Goal: Information Seeking & Learning: Find specific fact

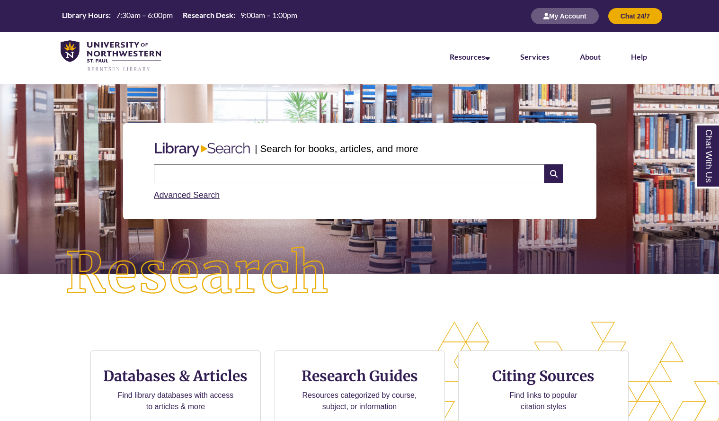
click at [247, 174] on input "text" at bounding box center [349, 173] width 391 height 19
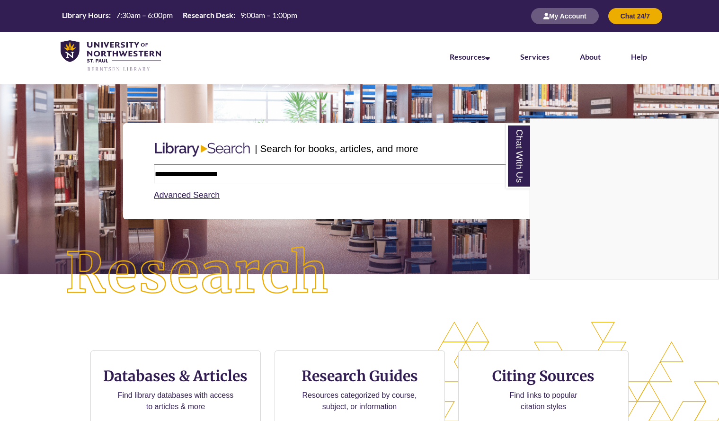
type input "**********"
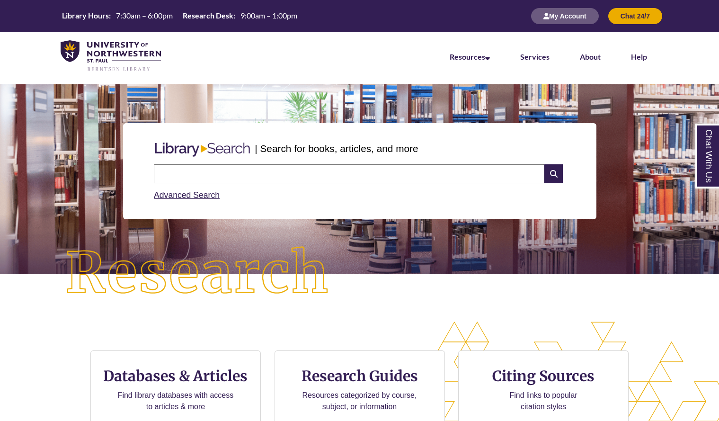
click at [242, 171] on input "text" at bounding box center [349, 173] width 391 height 19
type input "**********"
